Goal: Transaction & Acquisition: Purchase product/service

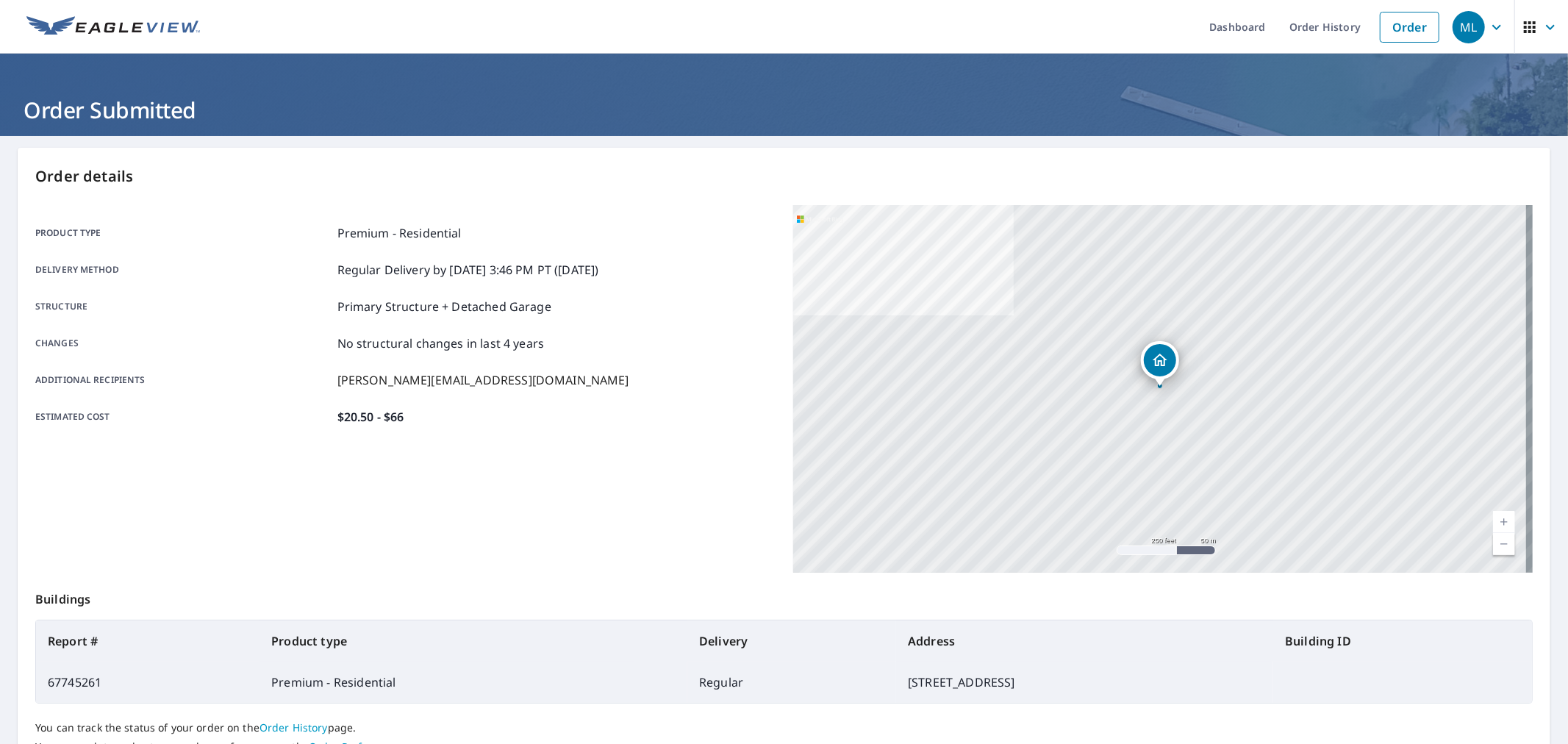
scroll to position [120, 0]
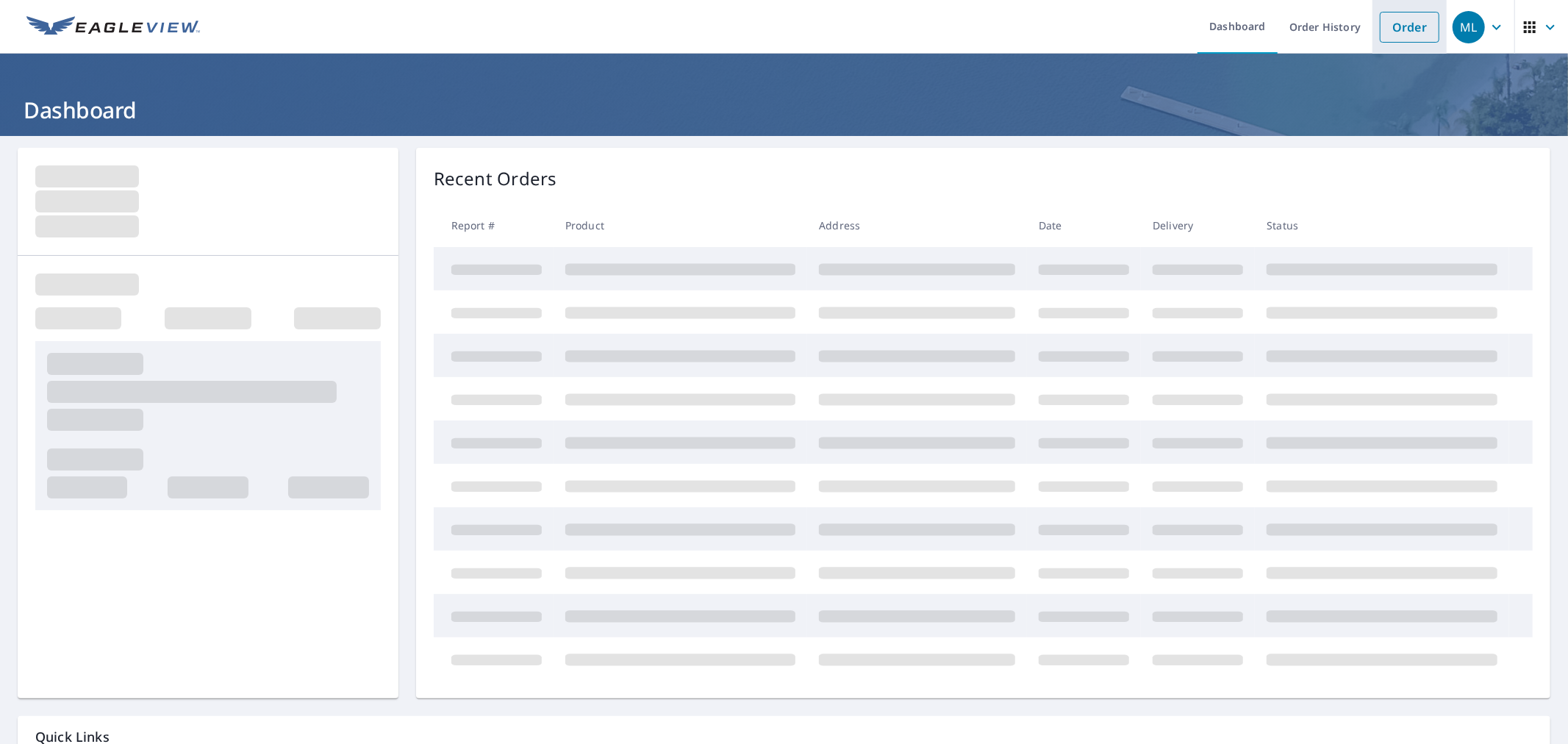
click at [1391, 33] on link "Order" at bounding box center [1409, 28] width 59 height 31
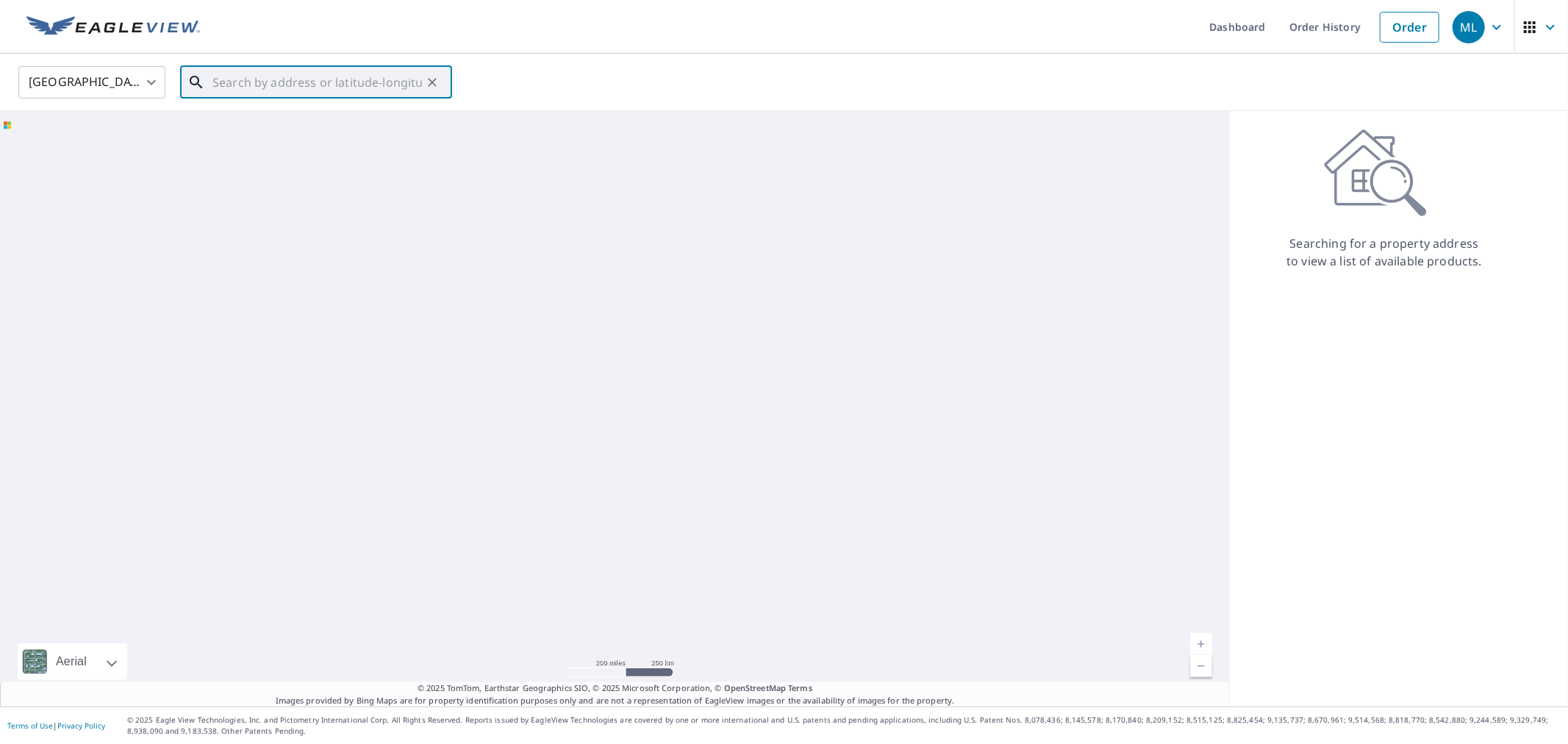
click at [370, 91] on input "text" at bounding box center [317, 83] width 210 height 41
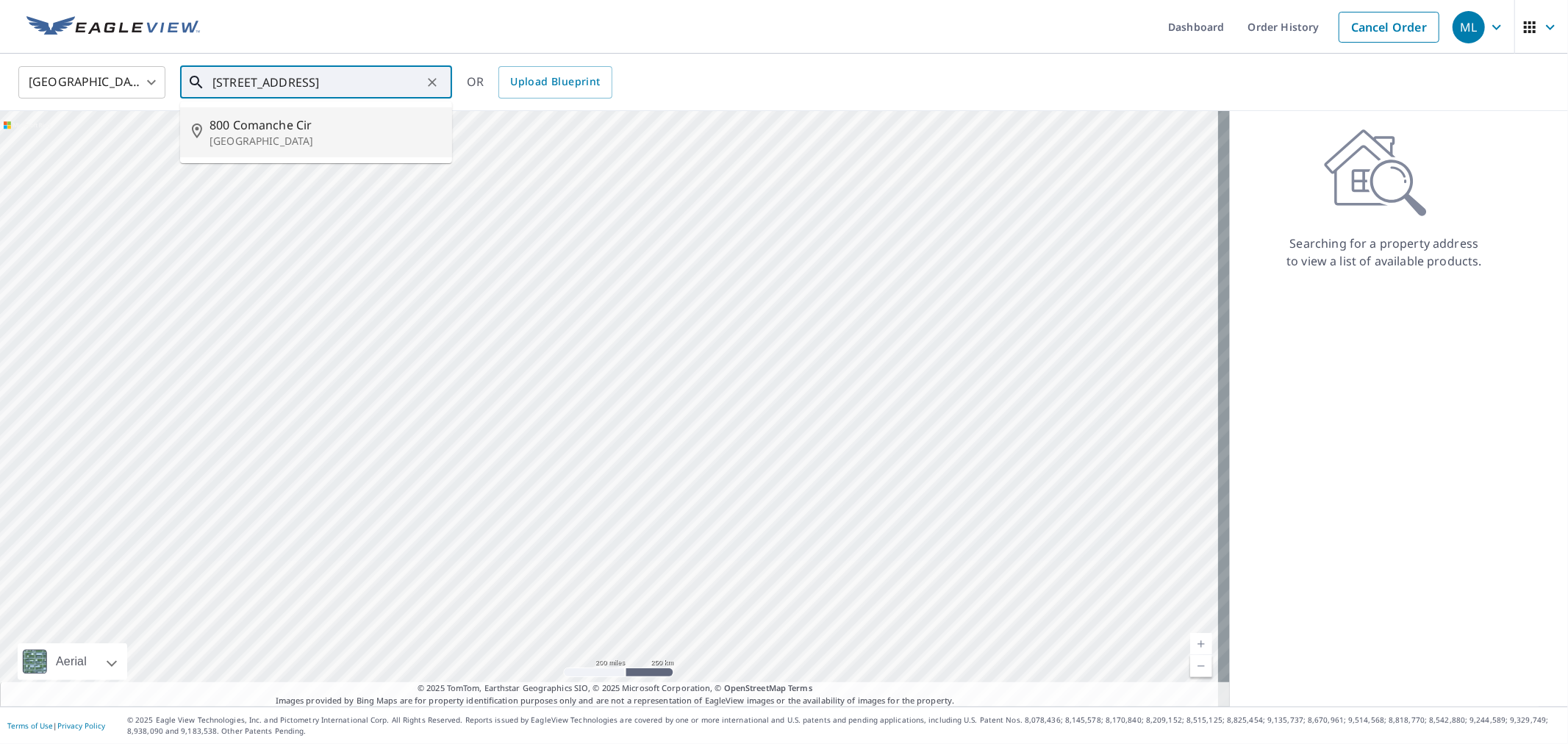
click at [328, 138] on p "Lexington, KY 40503" at bounding box center [325, 141] width 231 height 15
type input "800 Comanche Cir Lexington, KY 40503"
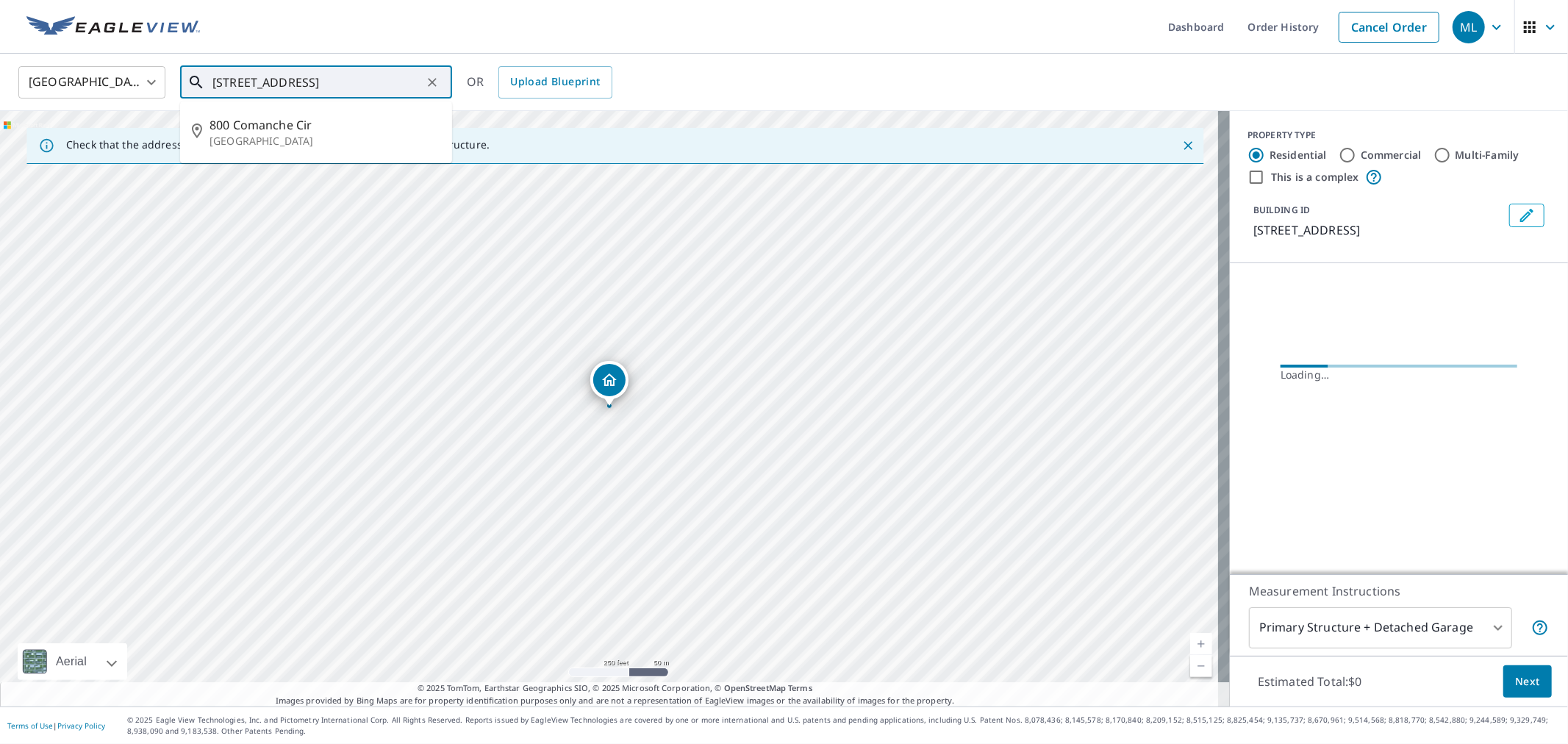
drag, startPoint x: 215, startPoint y: 82, endPoint x: 316, endPoint y: 79, distance: 101.0
click at [316, 79] on input "800 Comanche Cir Lexington, KY 40503" at bounding box center [317, 83] width 210 height 41
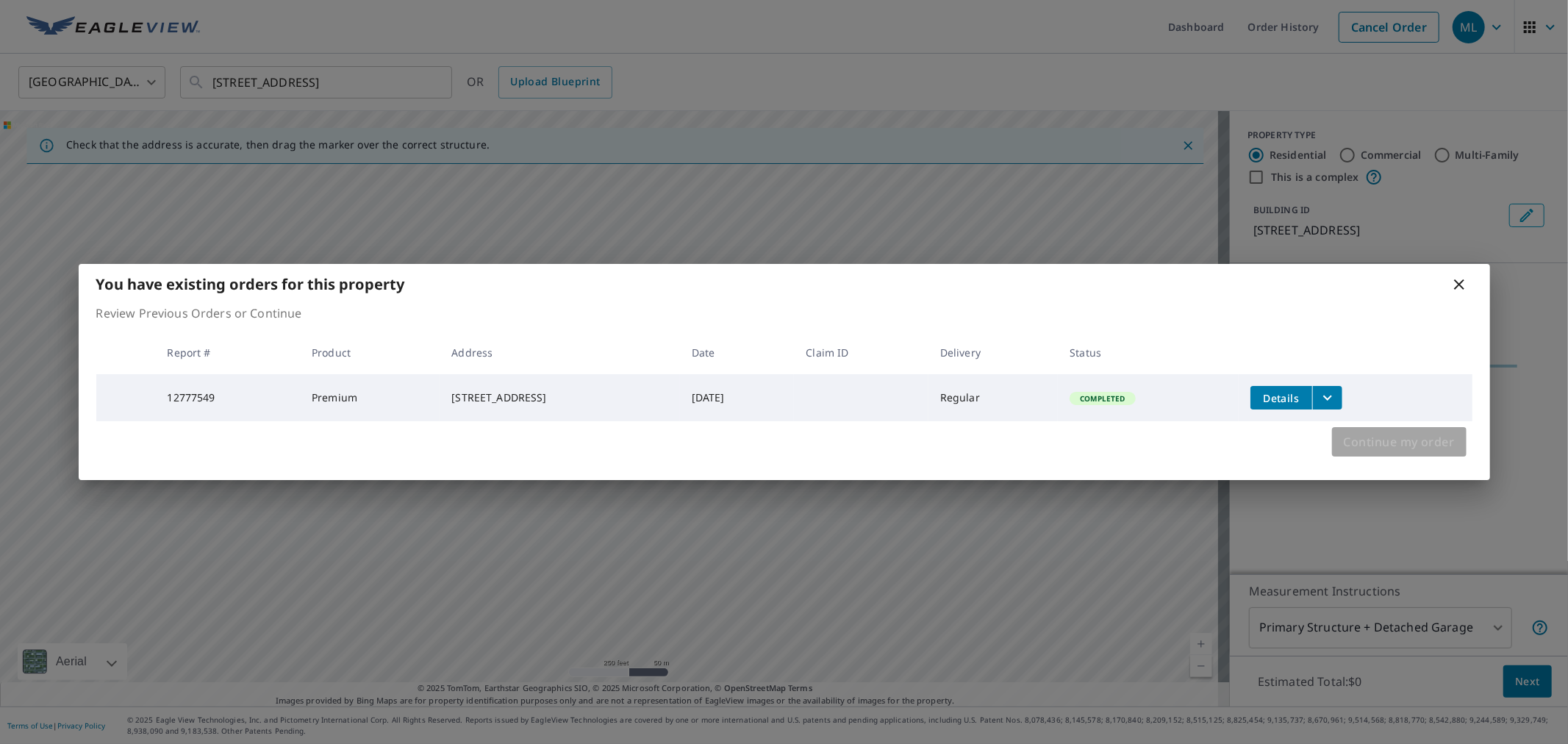
click at [1391, 444] on span "Continue my order" at bounding box center [1399, 442] width 111 height 21
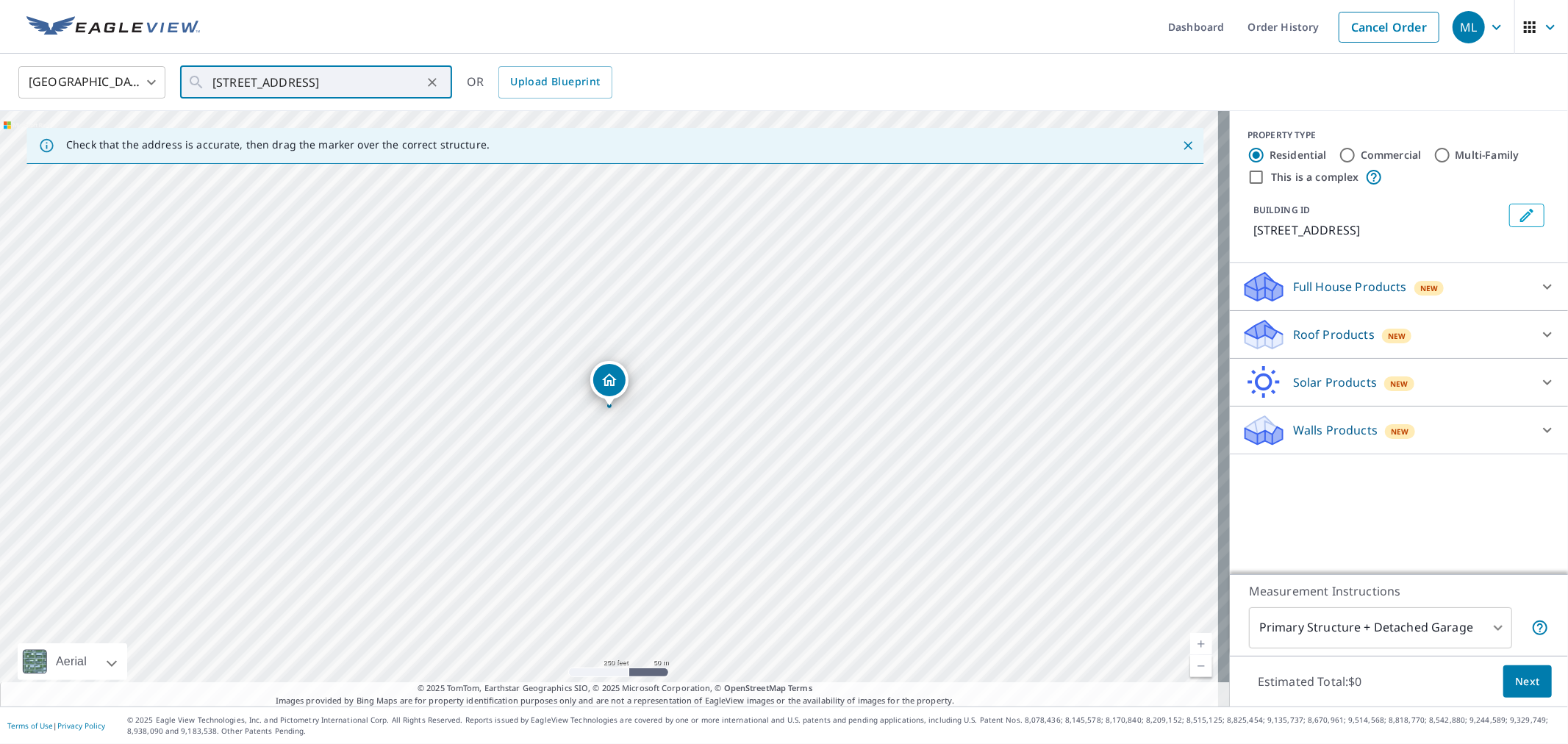
click at [1340, 335] on p "Roof Products" at bounding box center [1333, 335] width 82 height 18
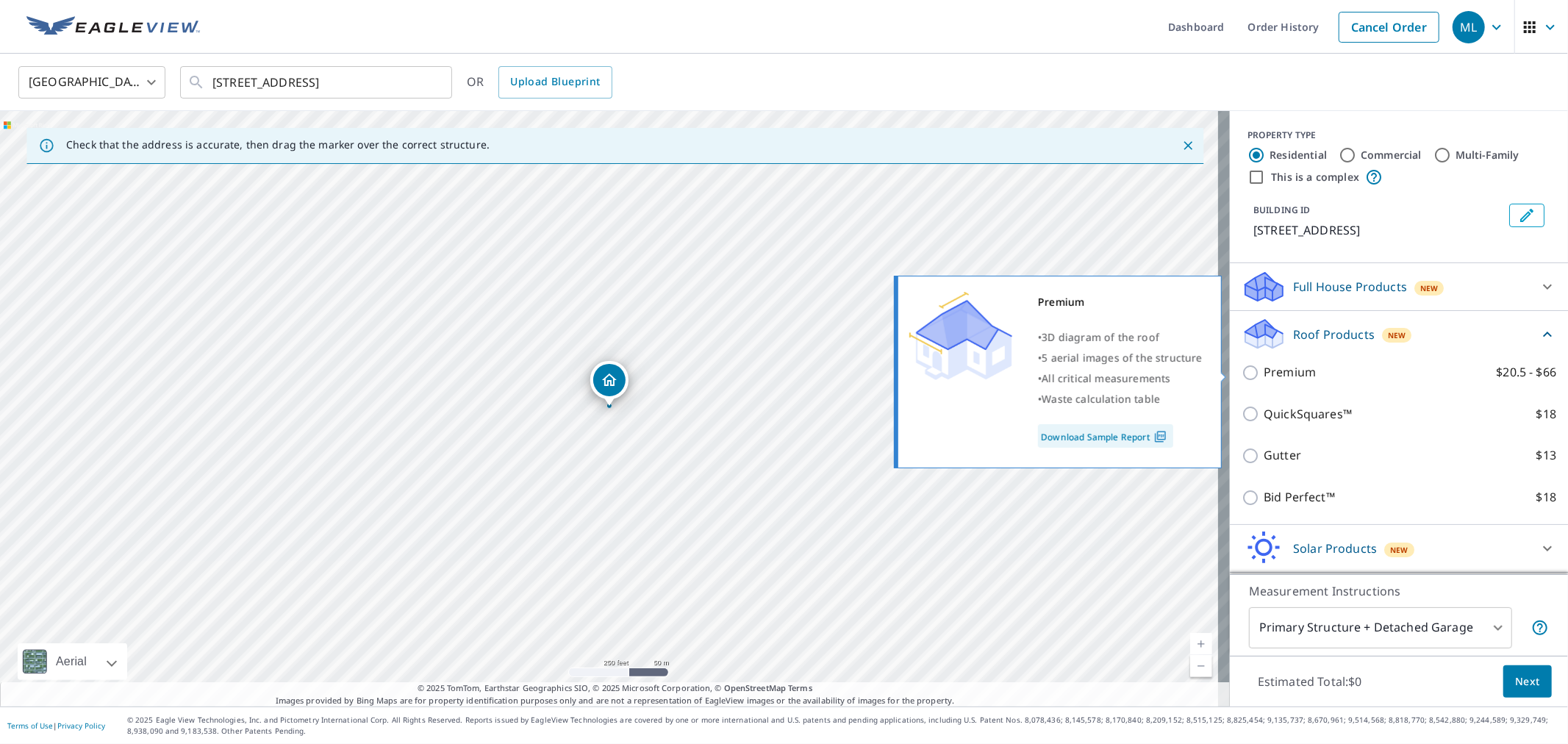
click at [1285, 372] on p "Premium" at bounding box center [1289, 372] width 52 height 18
click at [1264, 372] on input "Premium $20.5 - $66" at bounding box center [1253, 372] width 22 height 18
checkbox input "true"
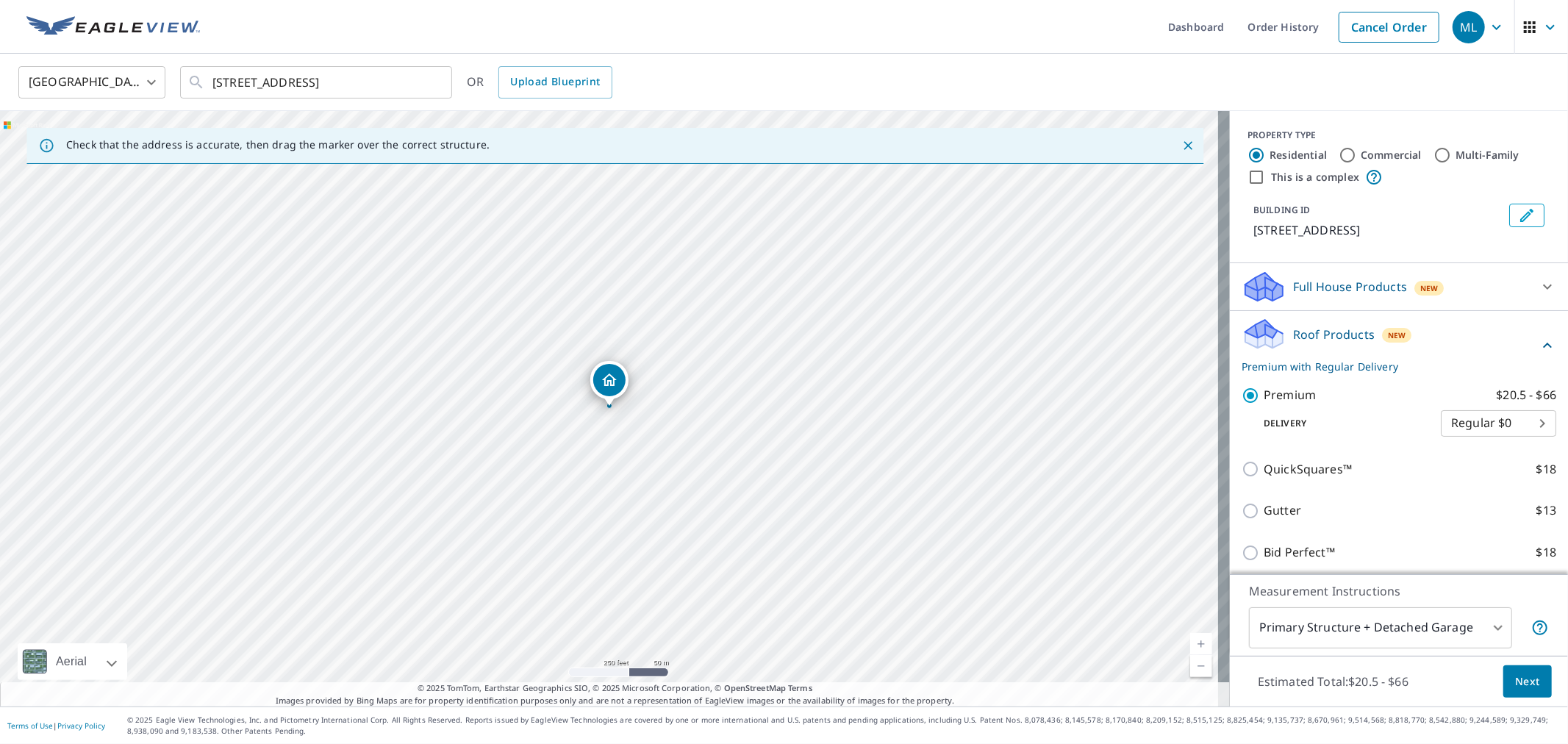
click at [1515, 678] on span "Next" at bounding box center [1527, 681] width 25 height 18
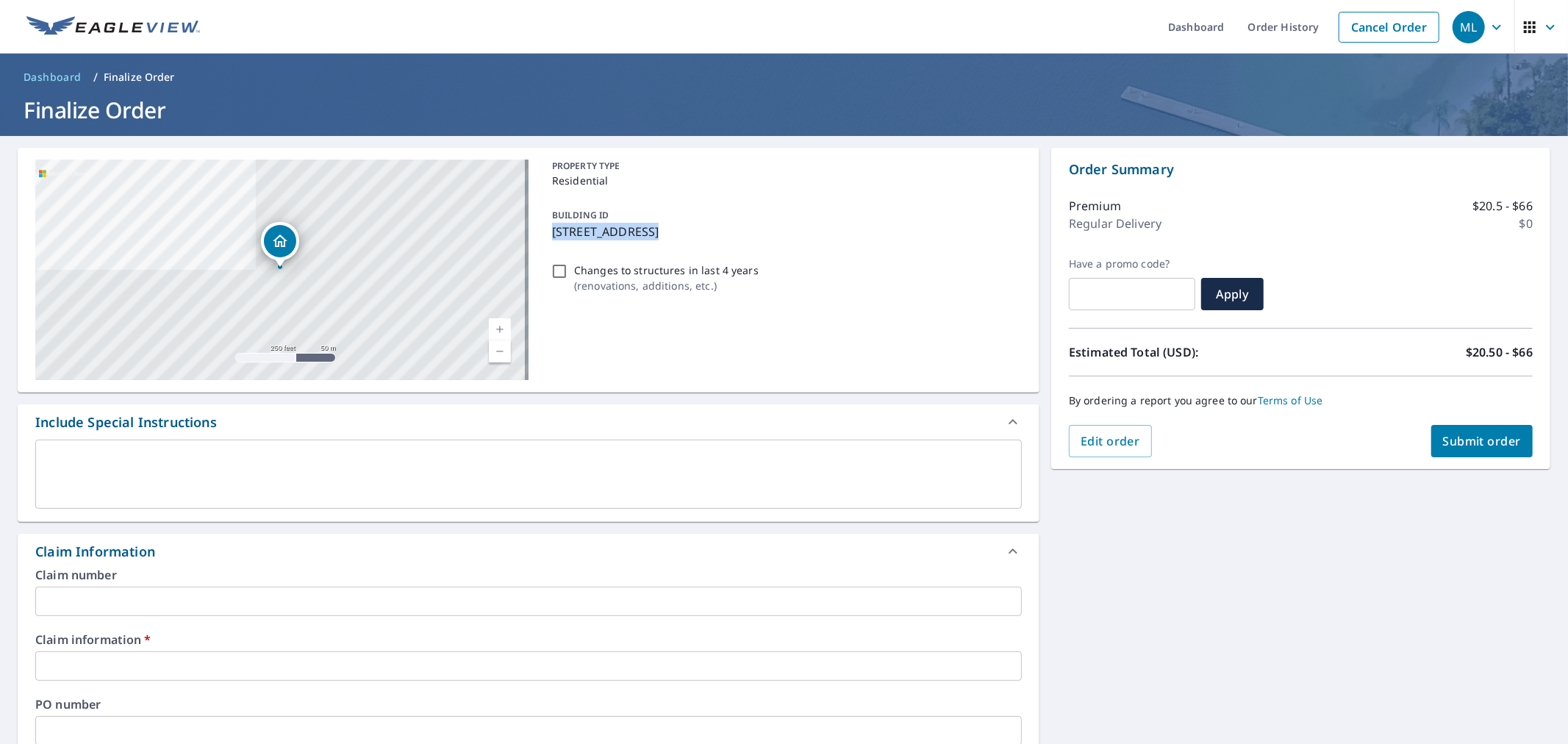
drag, startPoint x: 551, startPoint y: 231, endPoint x: 649, endPoint y: 232, distance: 98.0
click at [649, 232] on p "800 Comanche Cir, Lexington, KY, 40503" at bounding box center [784, 231] width 464 height 18
checkbox input "true"
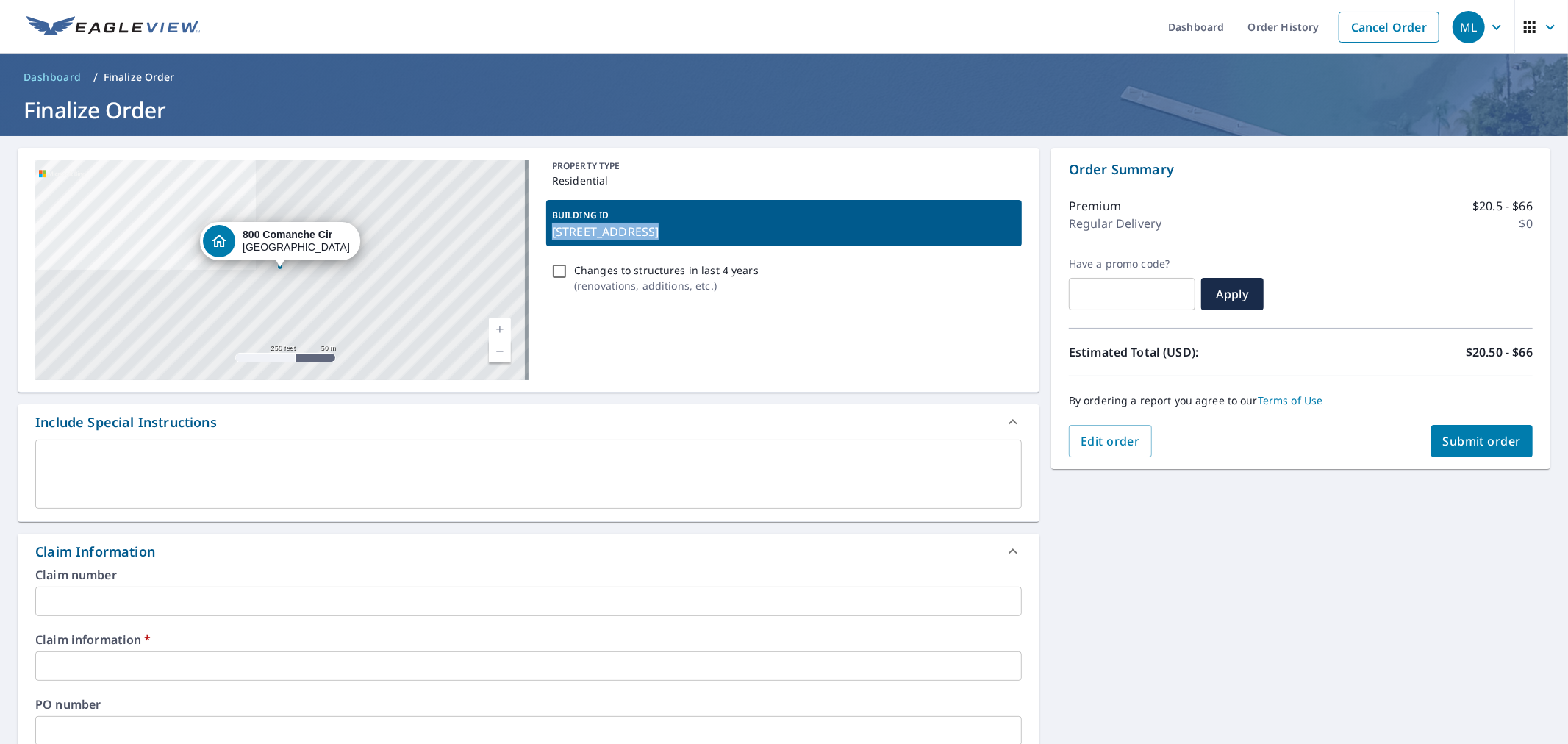
copy p "800 Comanche Cir"
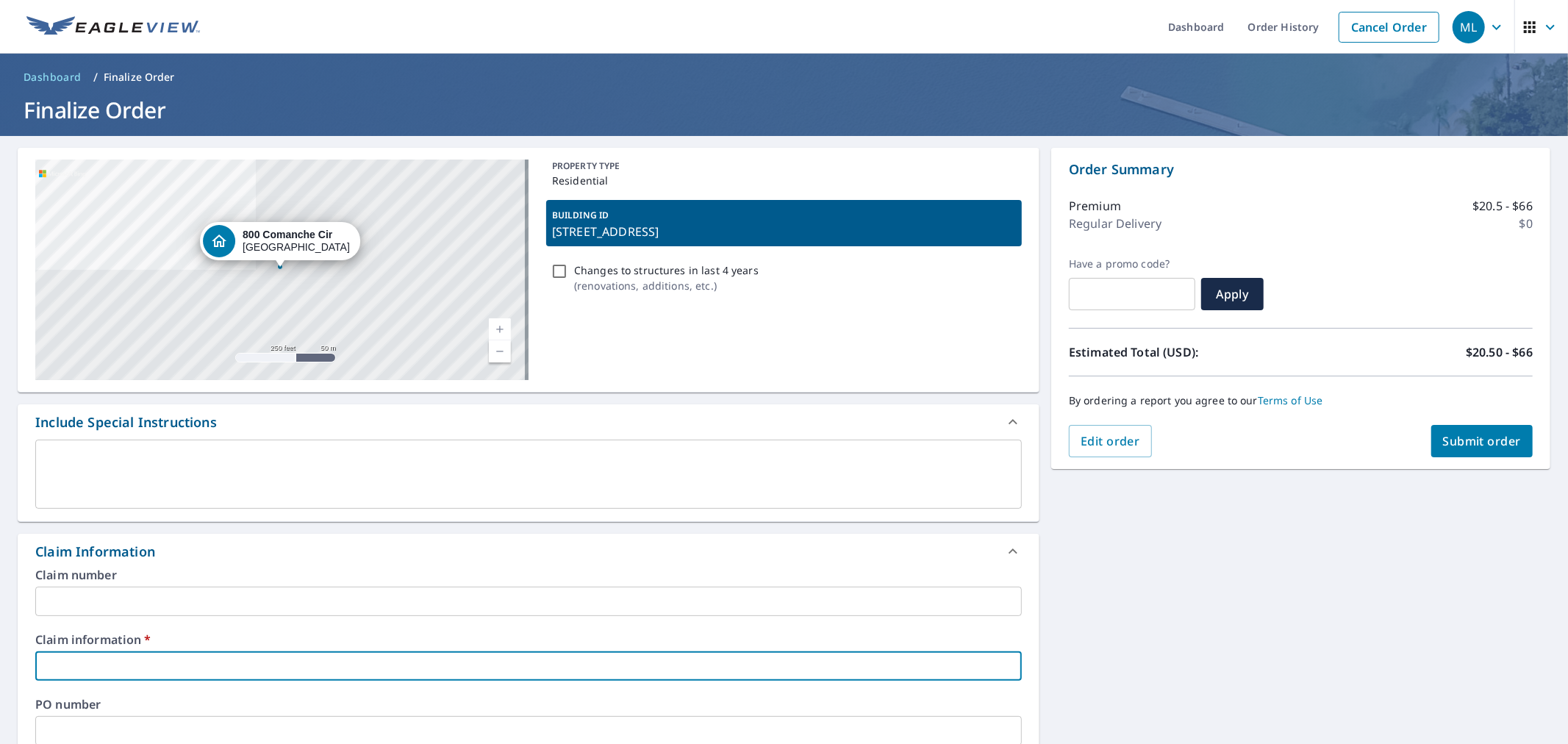
click at [346, 661] on input "text" at bounding box center [529, 667] width 987 height 29
paste input "800 Comanche Cir"
type input "800 Comanche Cir"
checkbox input "true"
type input "800 Comanche Cir"
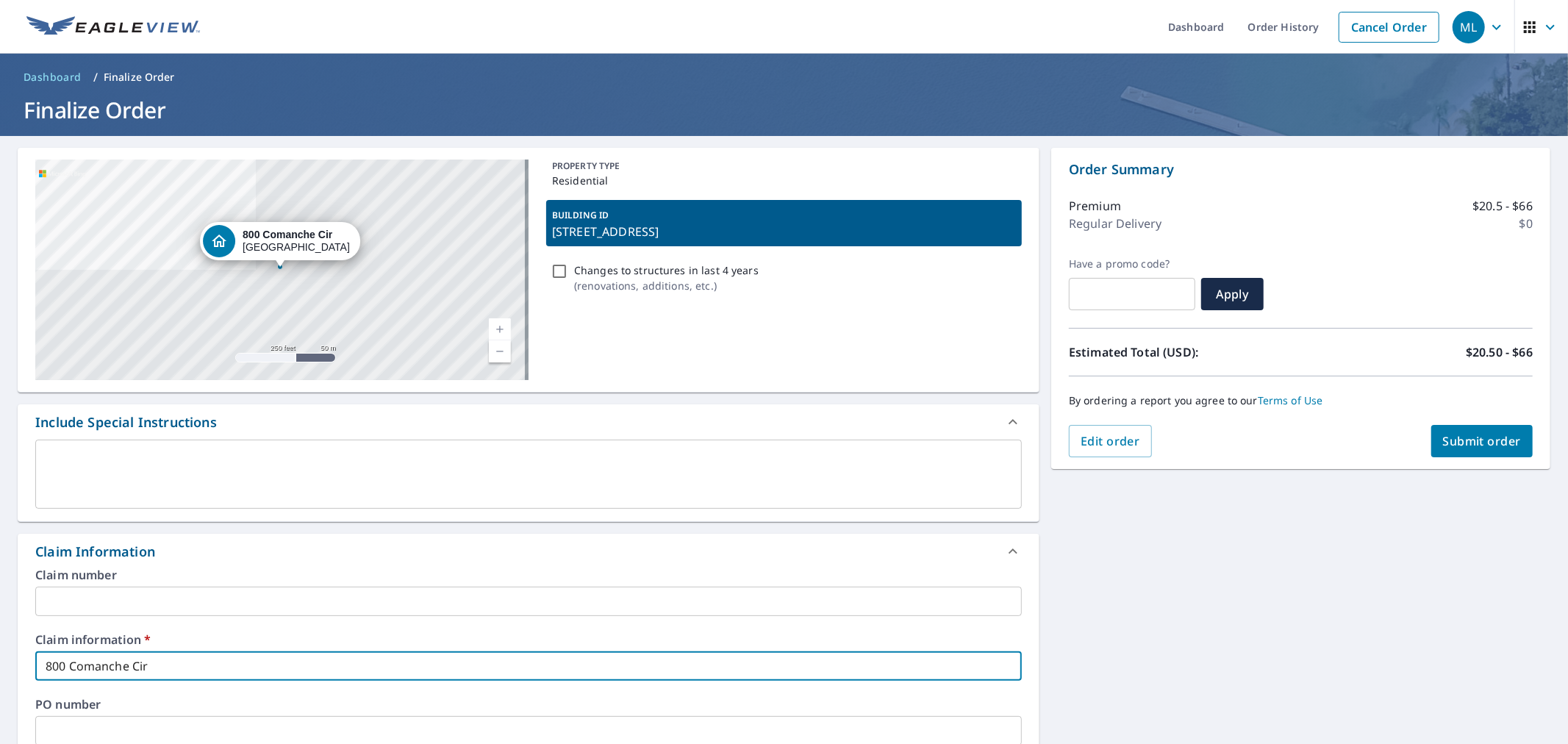
click at [325, 587] on input "text" at bounding box center [529, 601] width 987 height 29
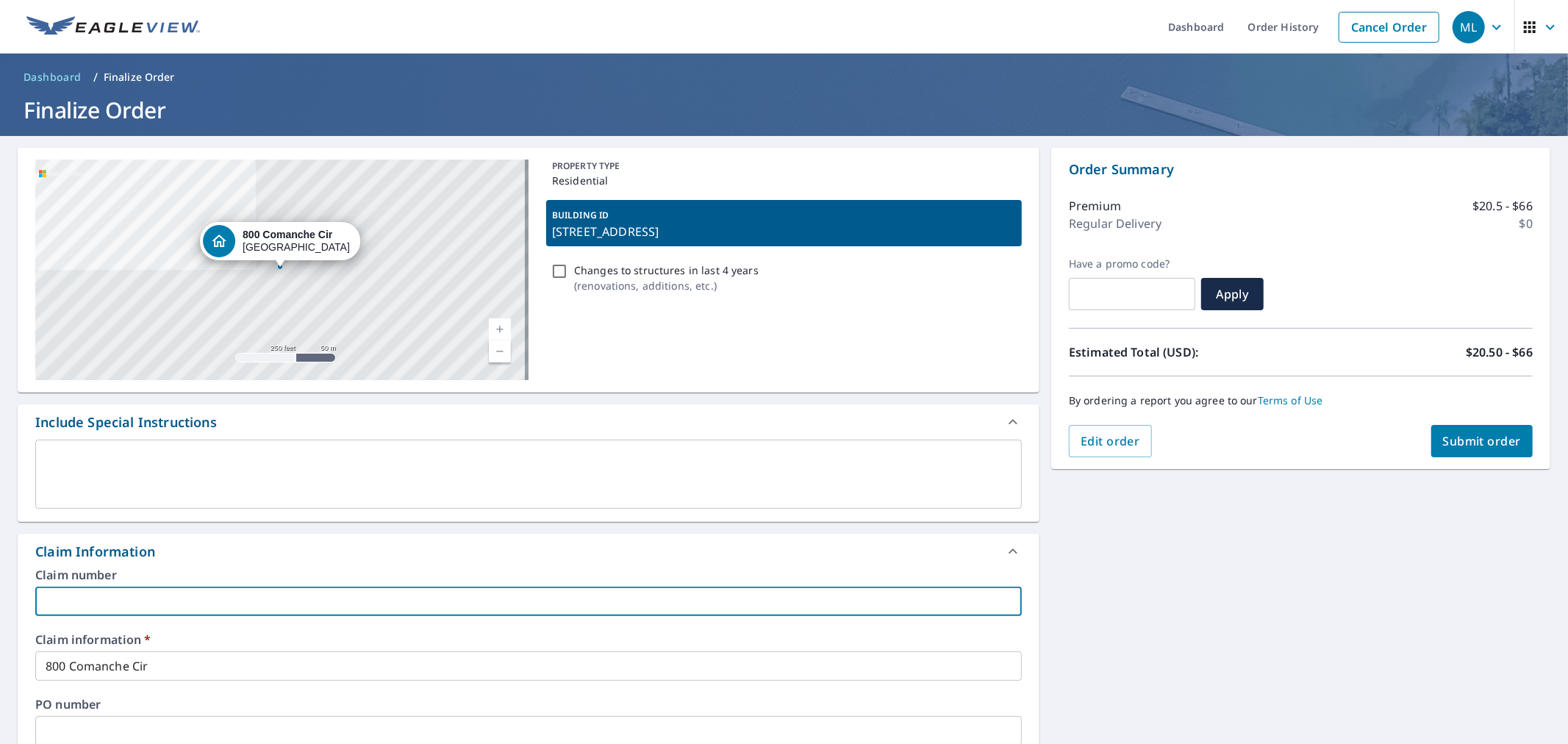
type input "Maple Leaf Roofing"
checkbox input "true"
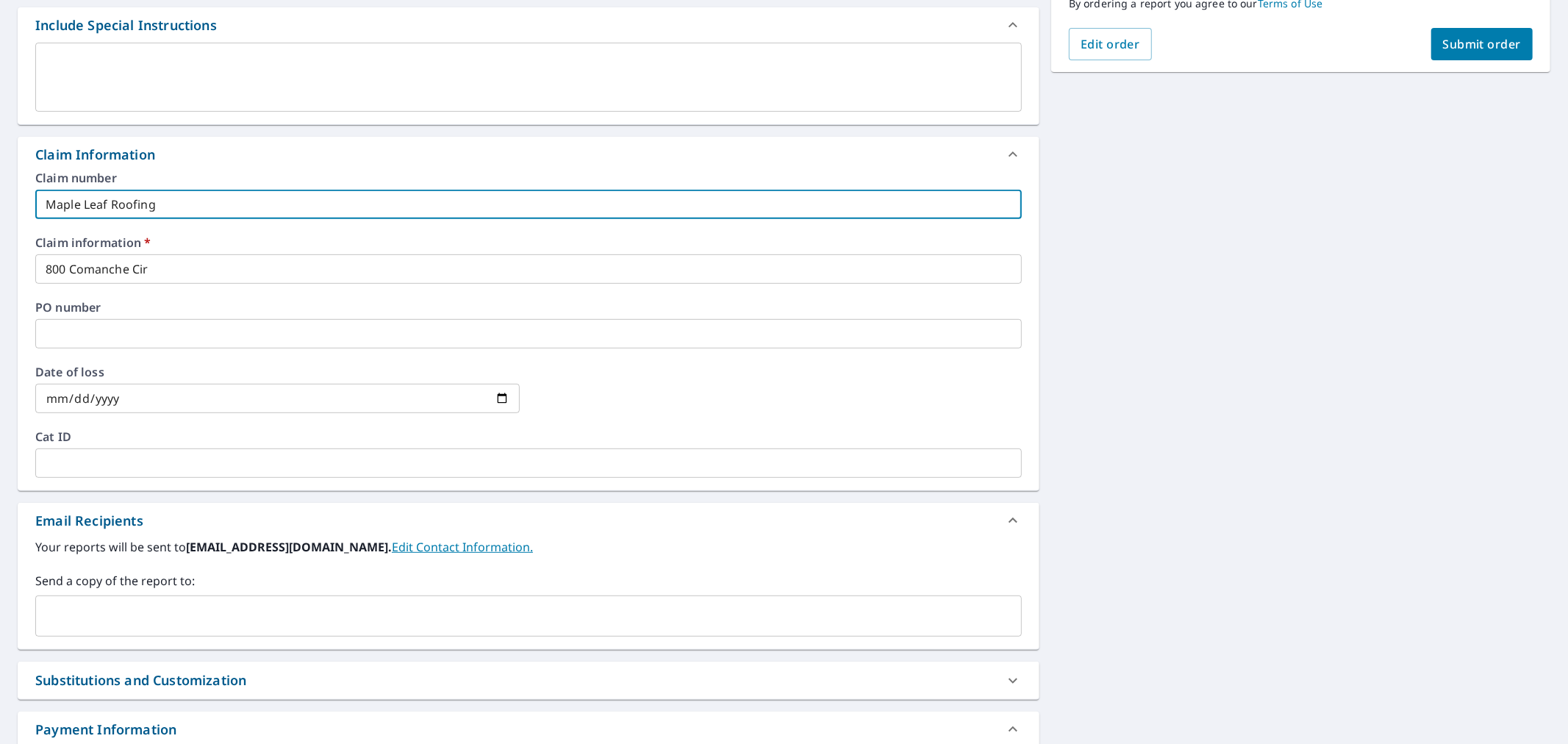
scroll to position [409, 0]
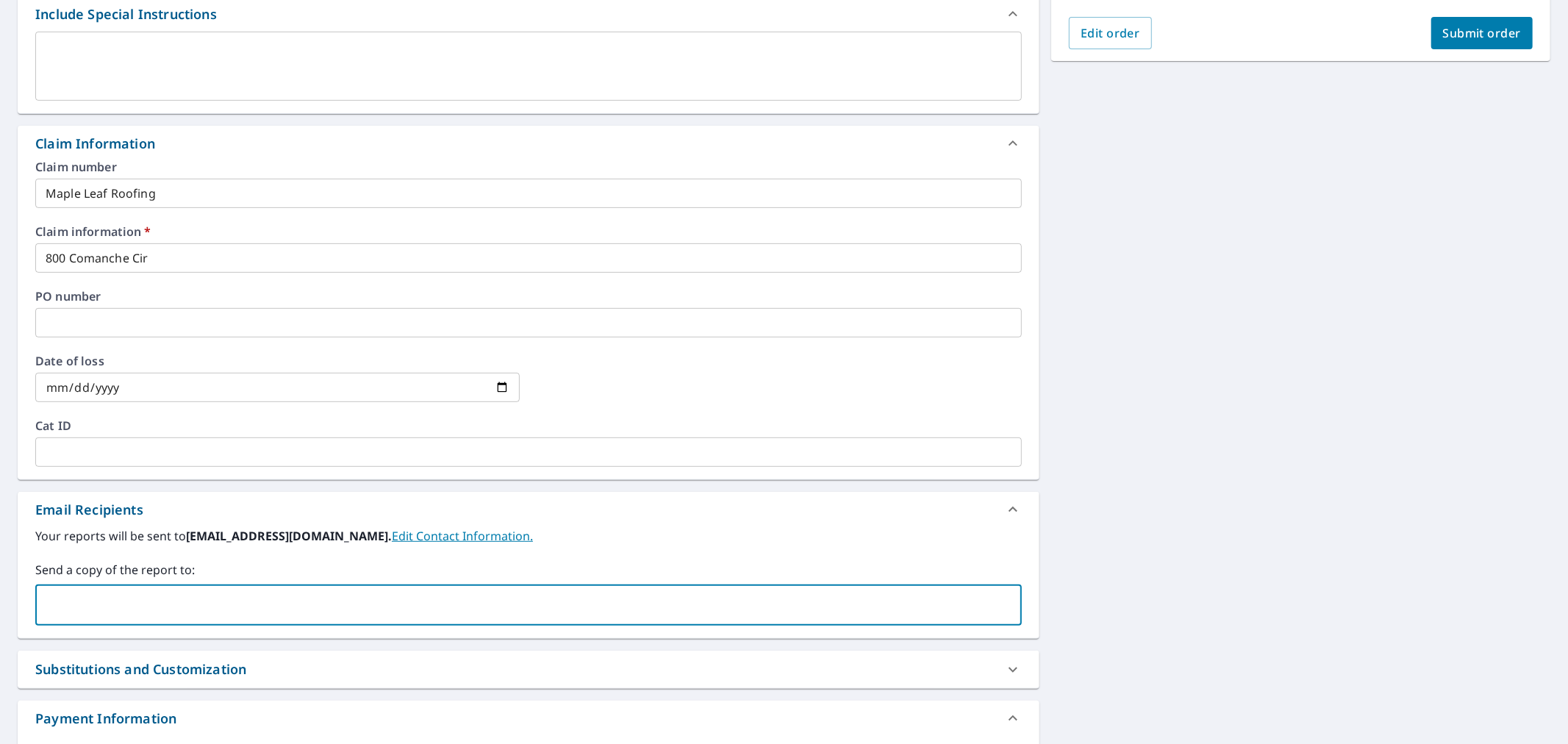
drag, startPoint x: 237, startPoint y: 600, endPoint x: 16, endPoint y: 582, distance: 221.7
click at [237, 600] on input "text" at bounding box center [518, 606] width 952 height 28
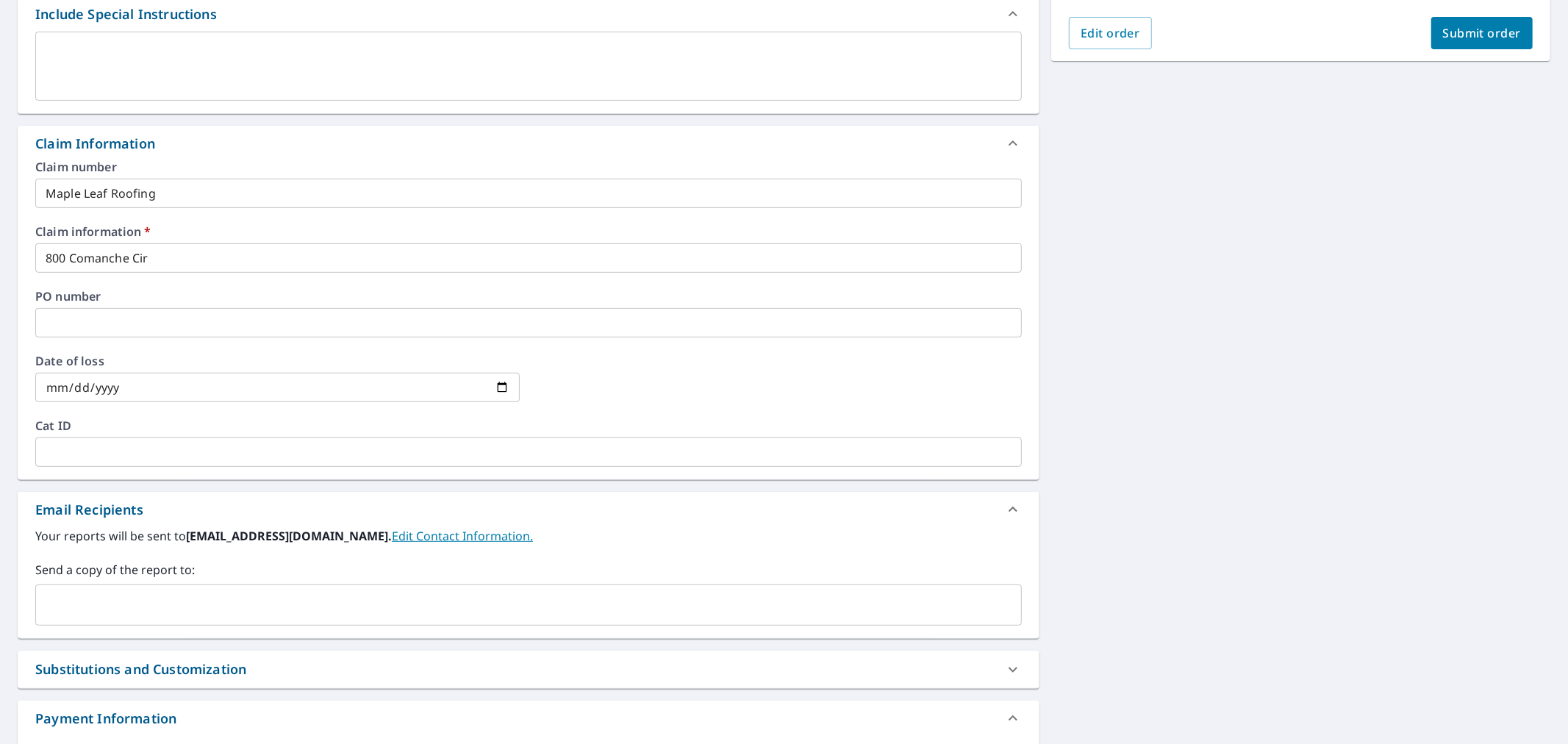
click at [291, 606] on input "text" at bounding box center [518, 606] width 952 height 28
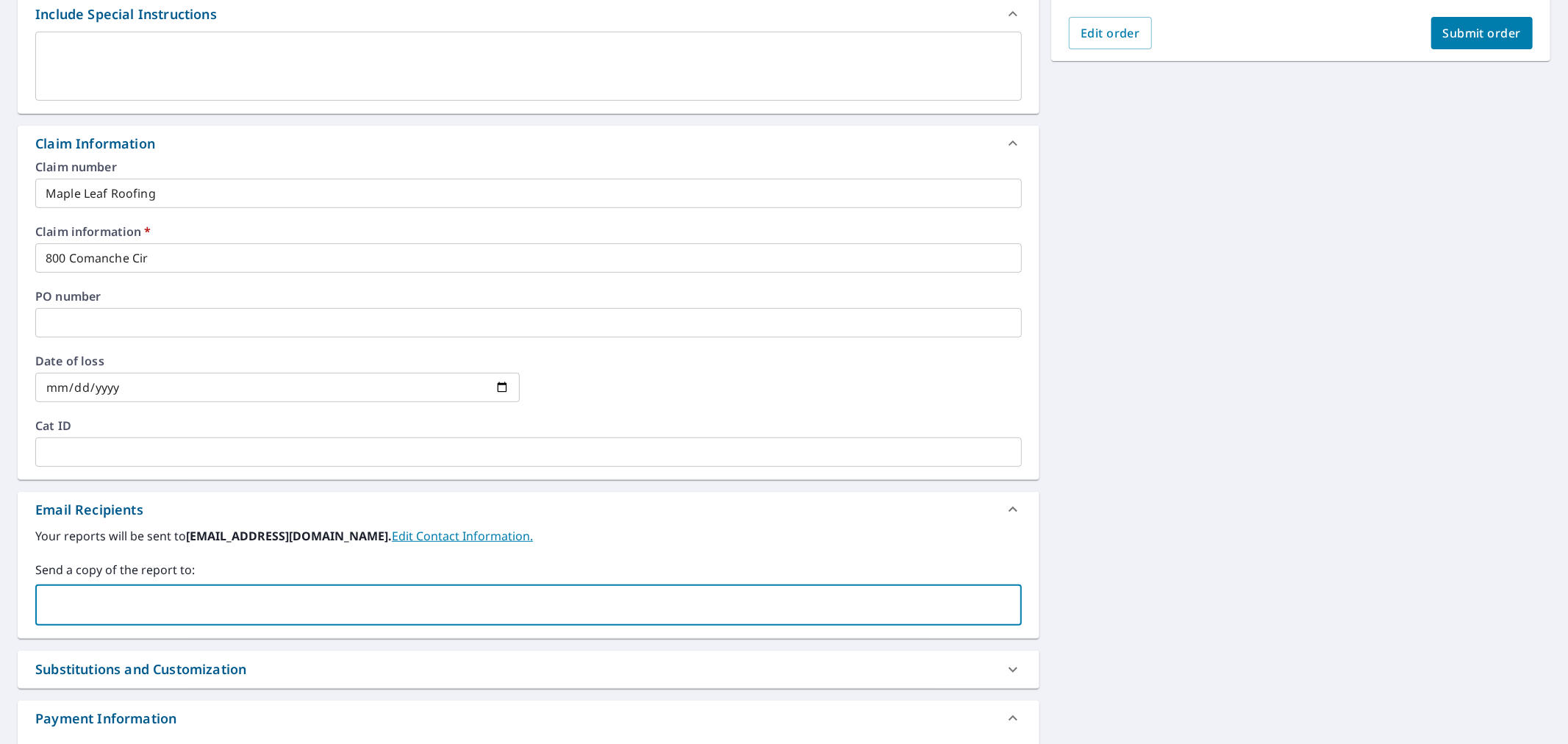
paste input "mapleleafguttersystems@gmail.com"
type input "mapleleafguttersystems@gmail.com"
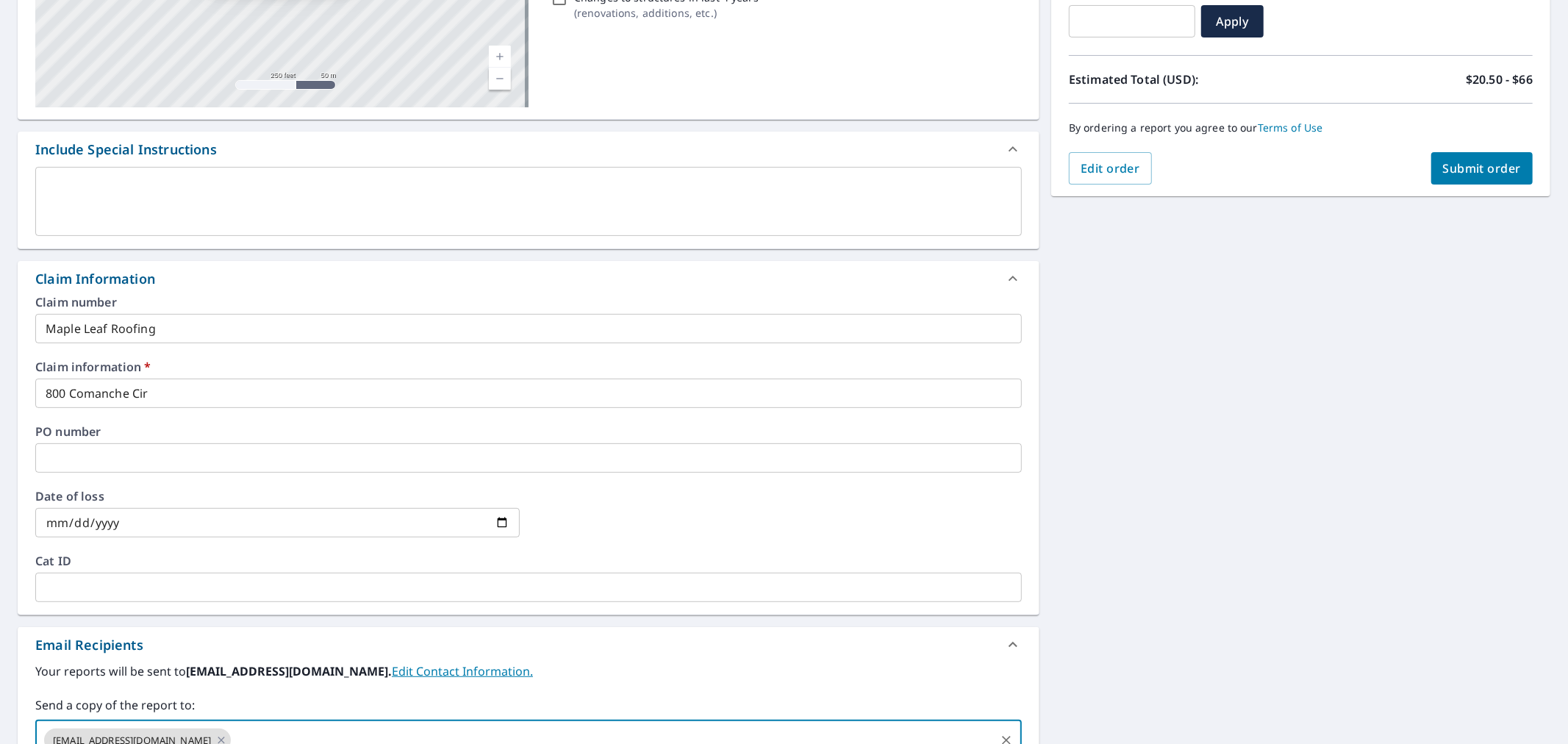
scroll to position [82, 0]
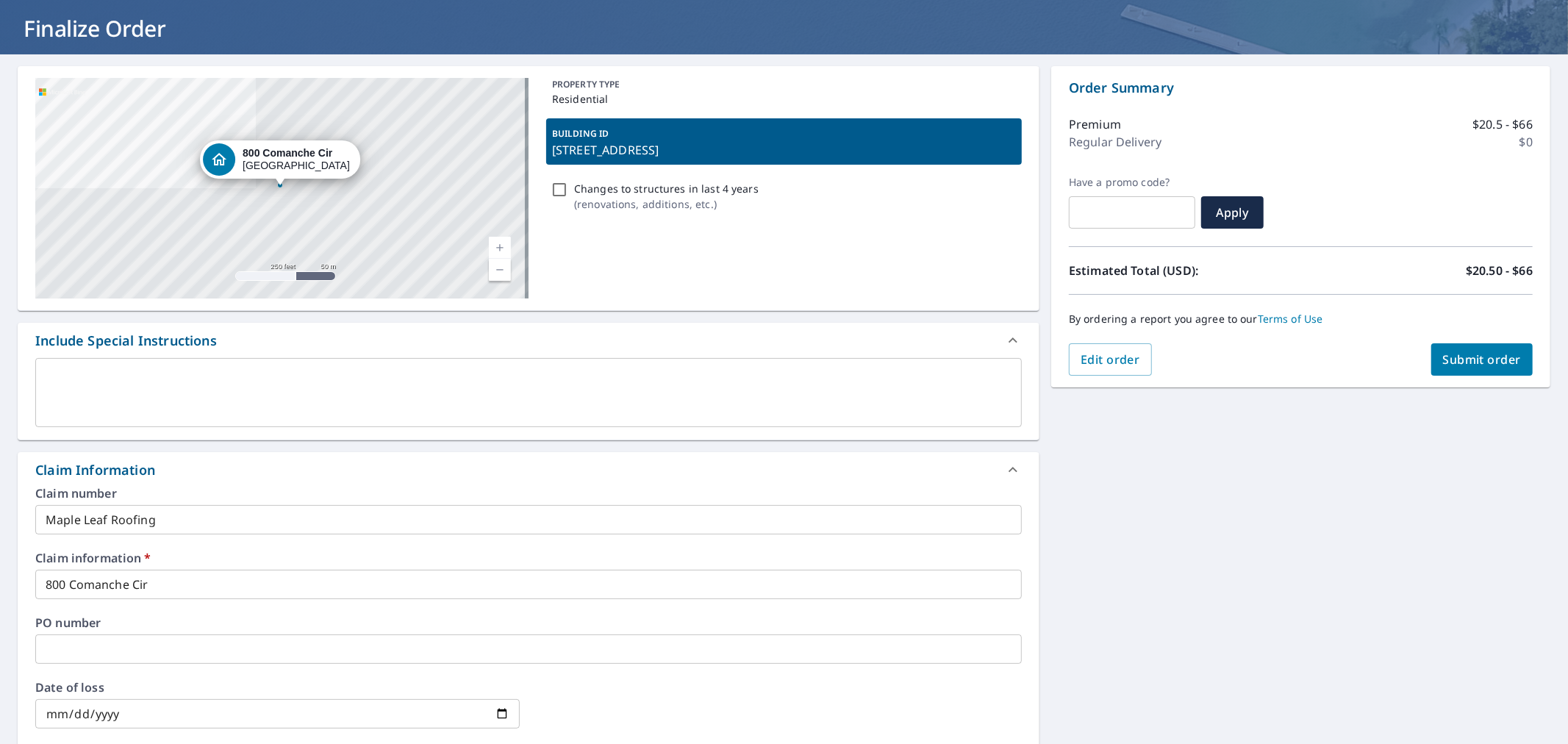
click at [1465, 355] on span "Submit order" at bounding box center [1483, 360] width 79 height 16
checkbox input "true"
